Goal: Task Accomplishment & Management: Manage account settings

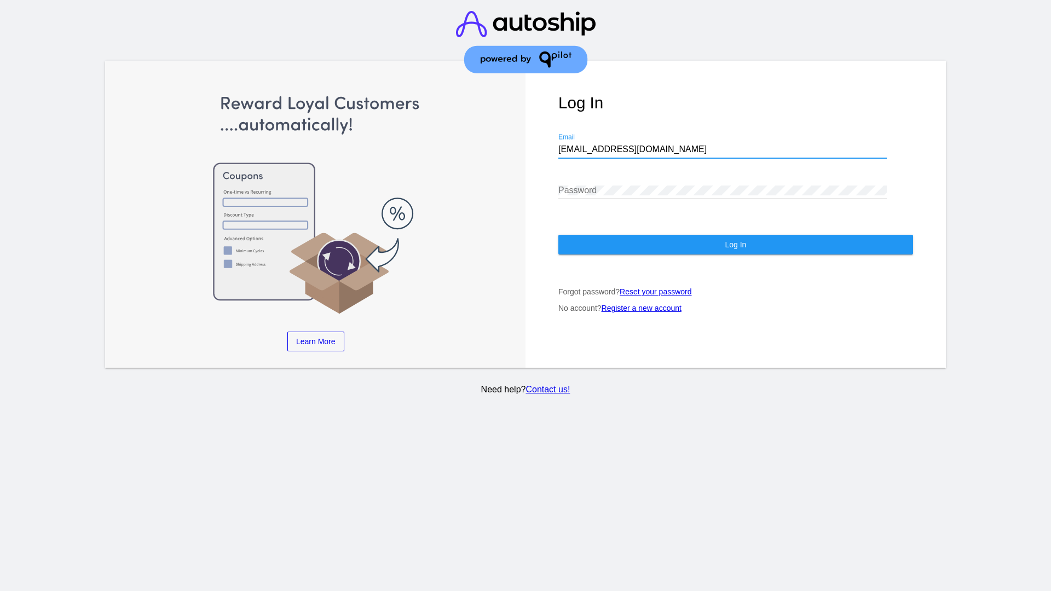
type input "[EMAIL_ADDRESS][DOMAIN_NAME]"
click at [735, 245] on span "Log In" at bounding box center [735, 244] width 21 height 9
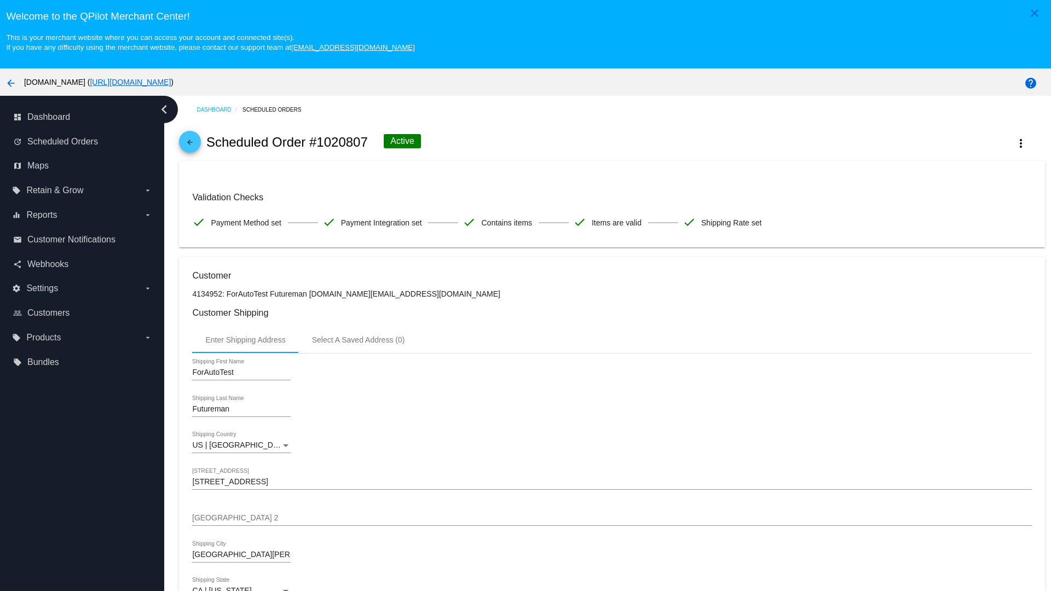
scroll to position [719, 0]
